Goal: Navigation & Orientation: Find specific page/section

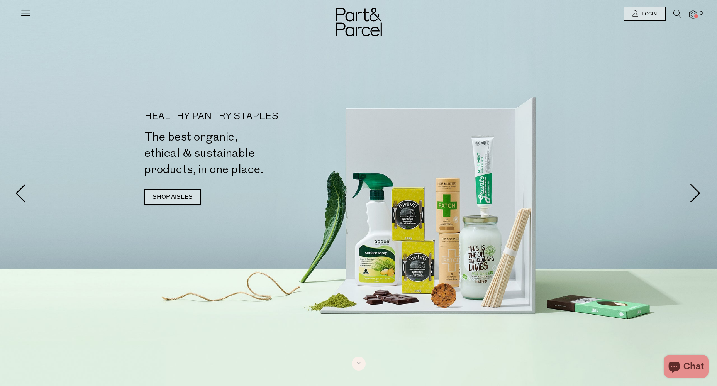
click at [185, 198] on link "SHOP AISLES" at bounding box center [172, 196] width 56 height 15
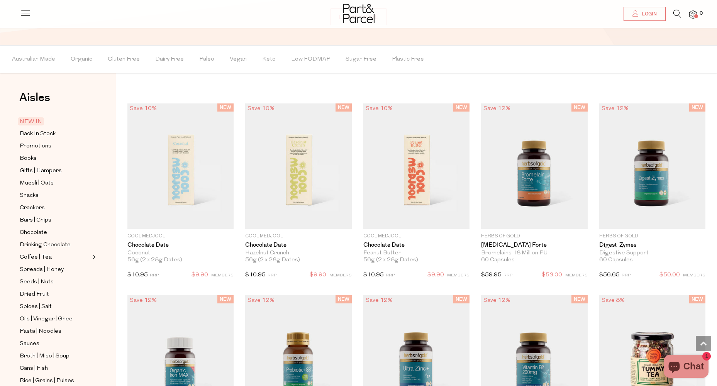
scroll to position [692, 0]
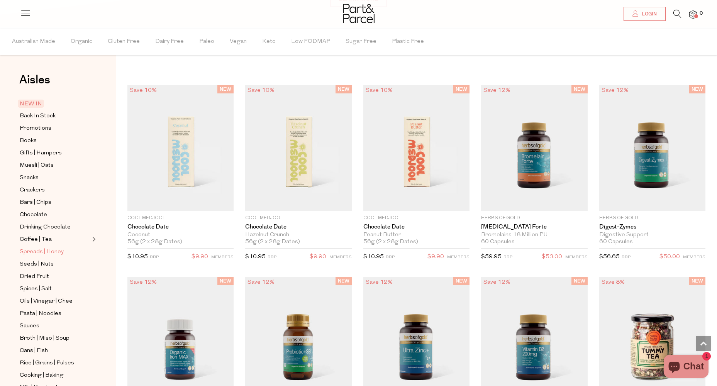
click at [38, 248] on span "Spreads | Honey" at bounding box center [42, 252] width 44 height 9
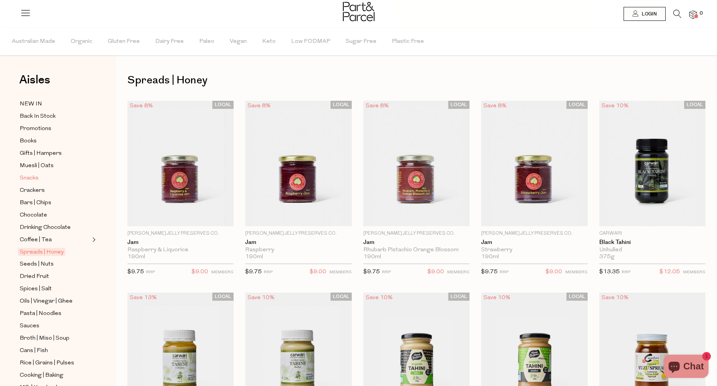
click at [29, 175] on span "Snacks" at bounding box center [29, 178] width 19 height 9
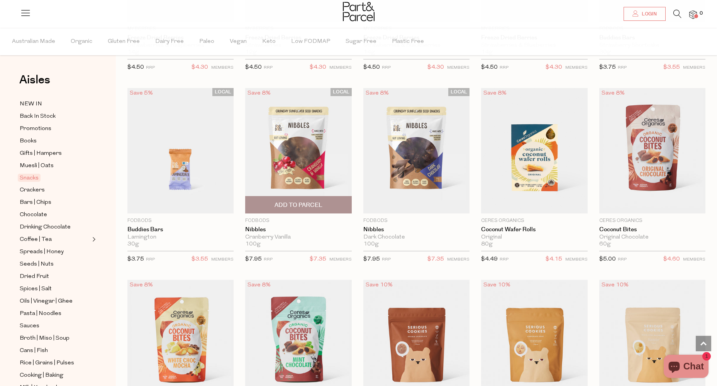
scroll to position [1197, 0]
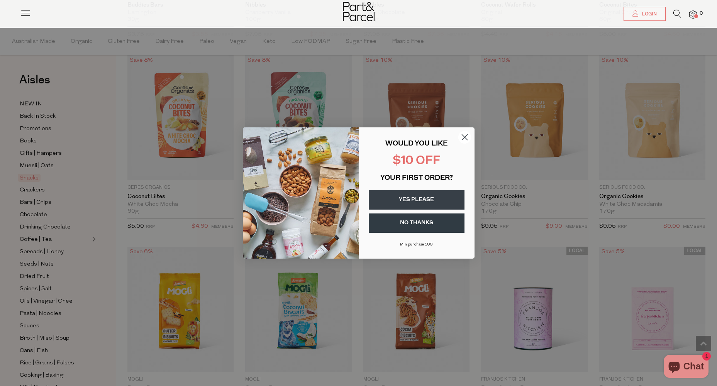
click at [466, 137] on circle "Close dialog" at bounding box center [464, 137] width 13 height 13
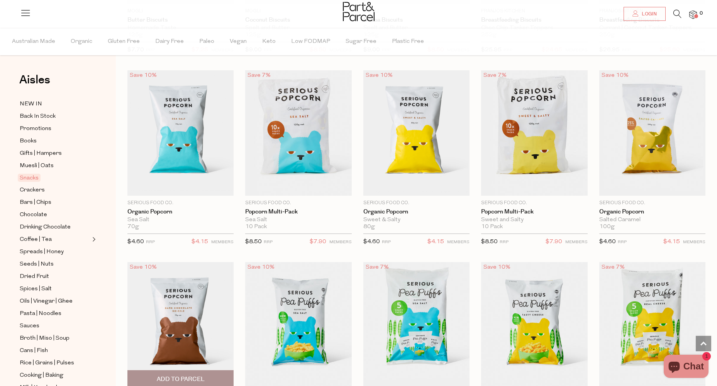
scroll to position [1738, 0]
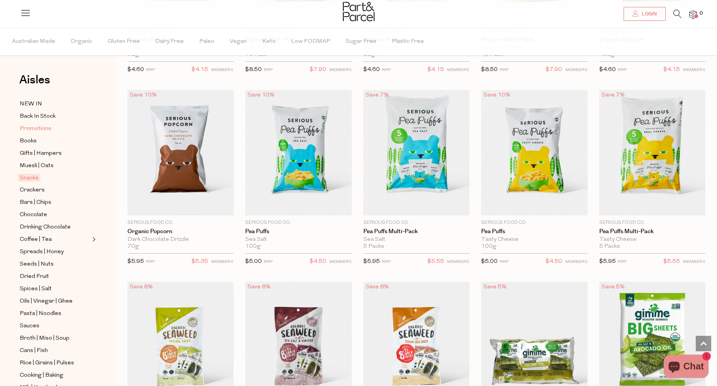
click at [39, 126] on span "Promotions" at bounding box center [36, 128] width 32 height 9
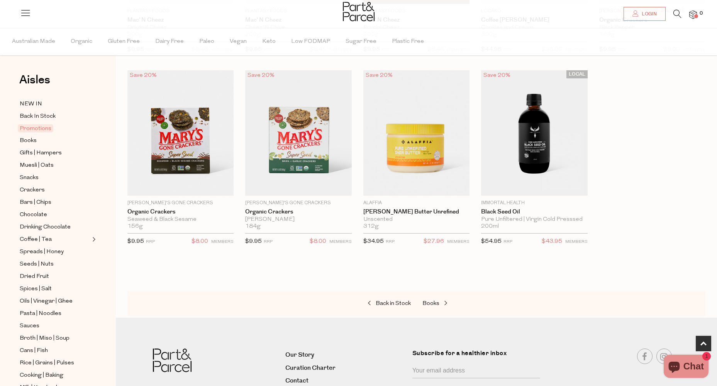
scroll to position [232, 0]
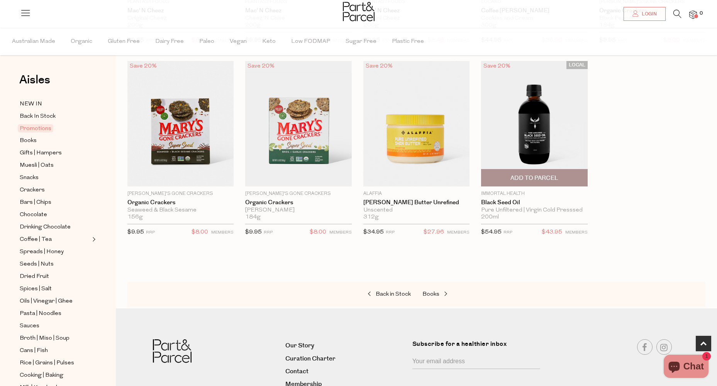
click at [536, 123] on img at bounding box center [534, 124] width 106 height 126
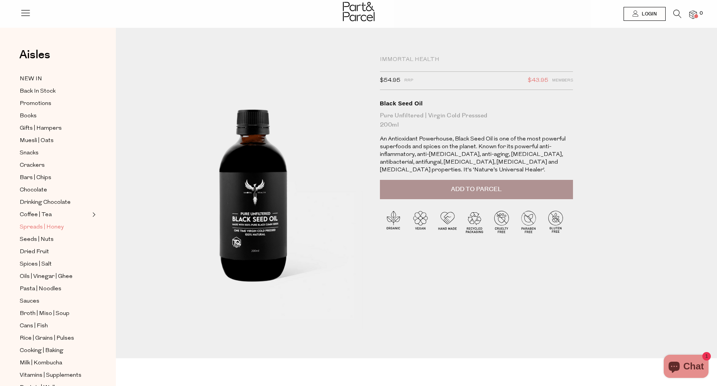
click at [38, 223] on span "Spreads | Honey" at bounding box center [42, 227] width 44 height 9
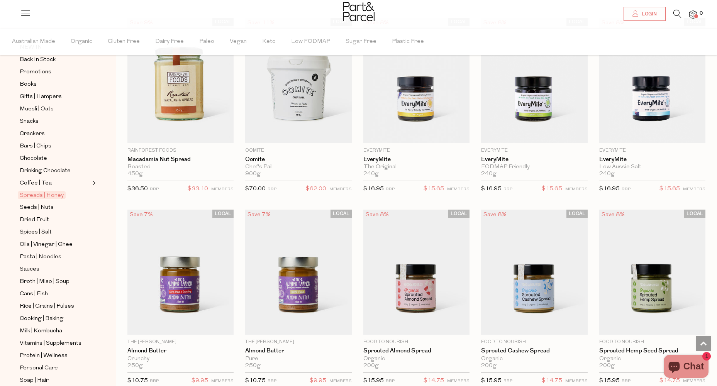
scroll to position [127, 0]
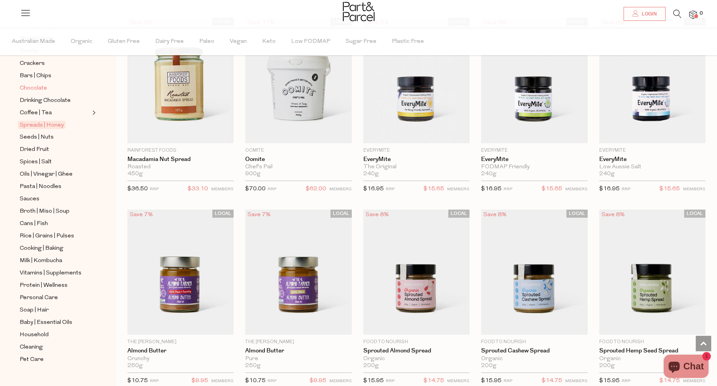
click at [36, 84] on span "Chocolate" at bounding box center [33, 88] width 27 height 9
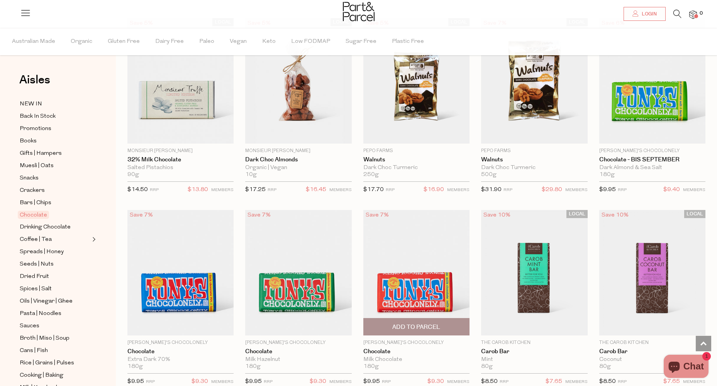
scroll to position [1468, 0]
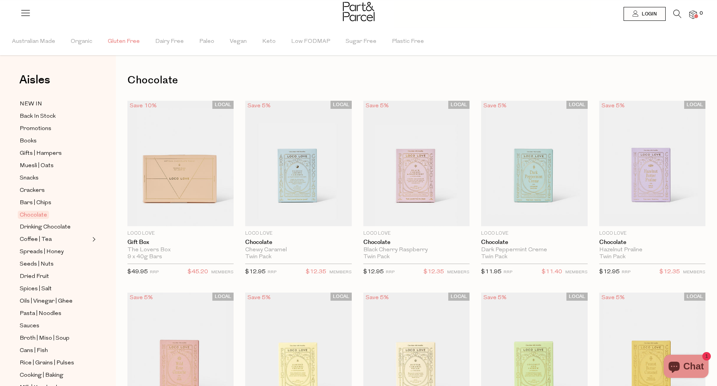
click at [114, 42] on span "Gluten Free" at bounding box center [124, 41] width 32 height 27
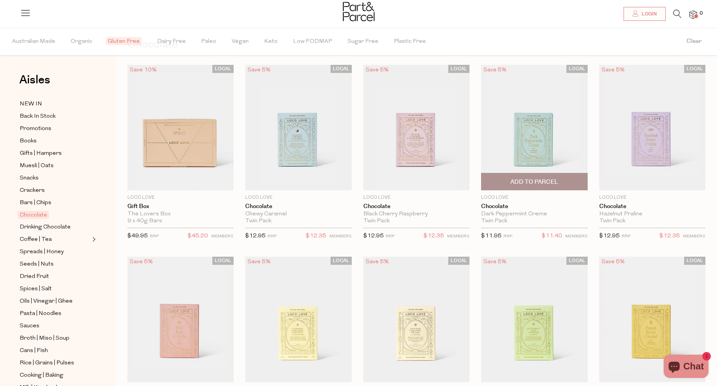
scroll to position [77, 0]
